Goal: Check status: Check status

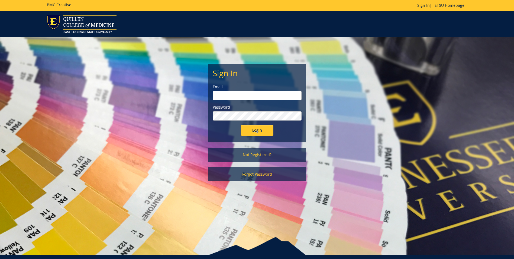
type input "[EMAIL_ADDRESS][DOMAIN_NAME]"
click at [258, 132] on input "Login" at bounding box center [257, 130] width 33 height 11
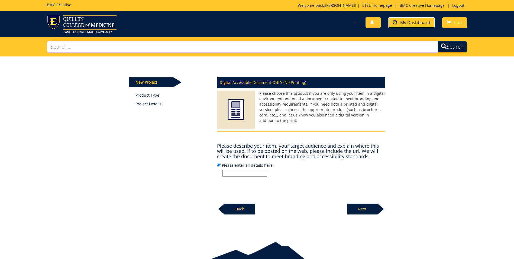
click at [428, 20] on span "My Dashboard" at bounding box center [415, 23] width 30 height 6
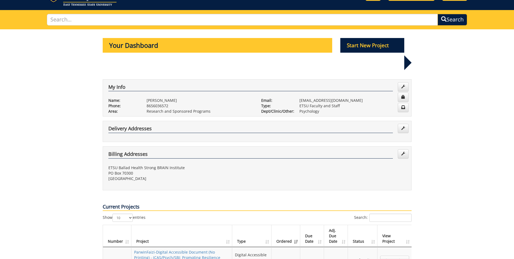
scroll to position [108, 0]
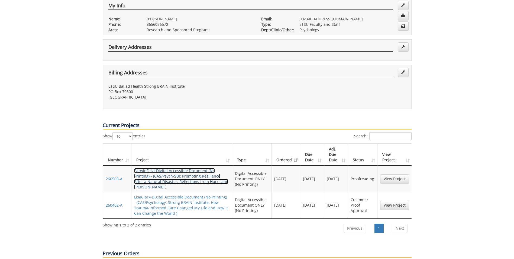
click at [207, 168] on link "ParwinFaizi-Digital Accessible Document (No Printing) - (CAS/Psych/SBI: Promoti…" at bounding box center [181, 178] width 94 height 21
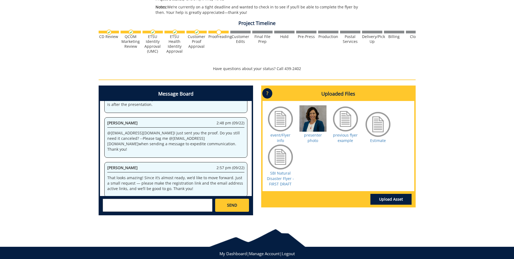
scroll to position [0, 213]
